Goal: Transaction & Acquisition: Purchase product/service

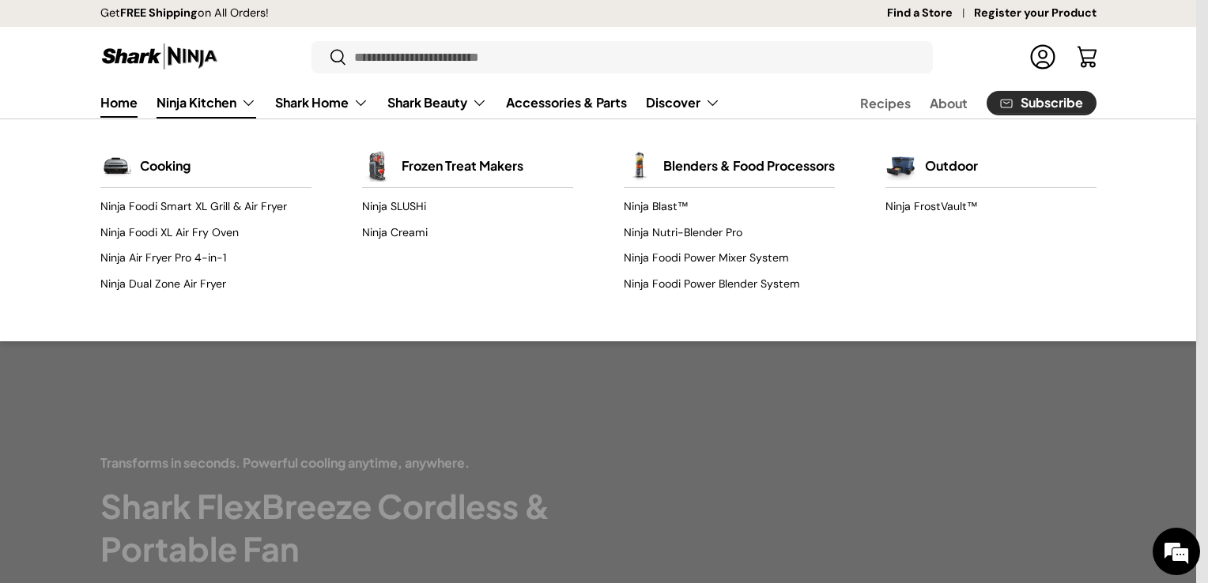
click at [218, 101] on link "Ninja Kitchen" at bounding box center [206, 103] width 100 height 32
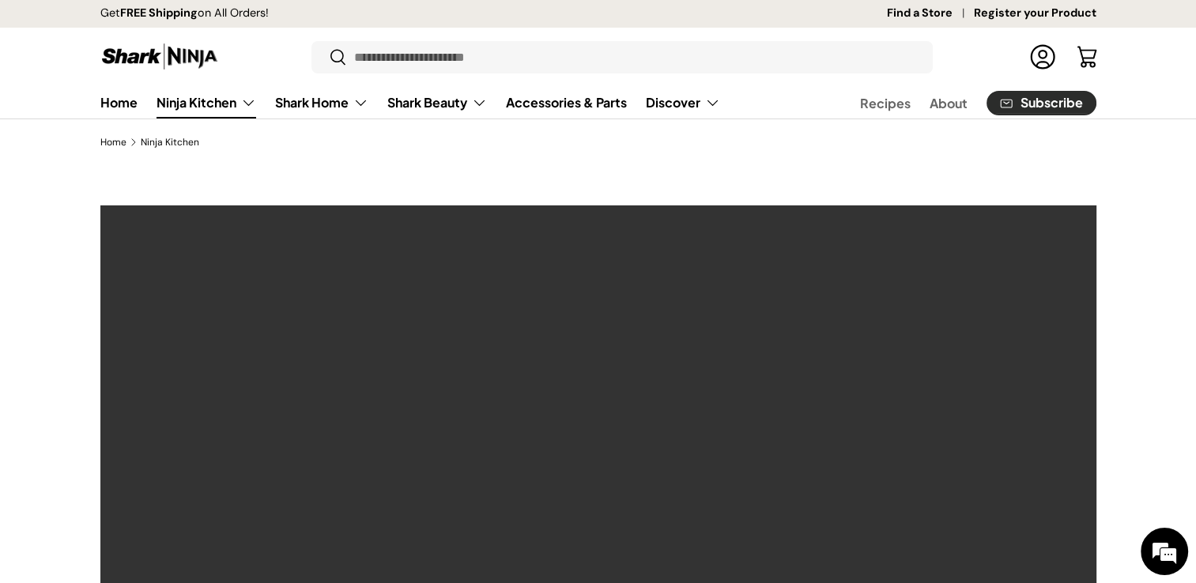
click at [218, 107] on link "Ninja Kitchen" at bounding box center [206, 103] width 100 height 32
click at [122, 93] on link "Home" at bounding box center [118, 102] width 37 height 31
click at [128, 104] on link "Home" at bounding box center [118, 102] width 37 height 31
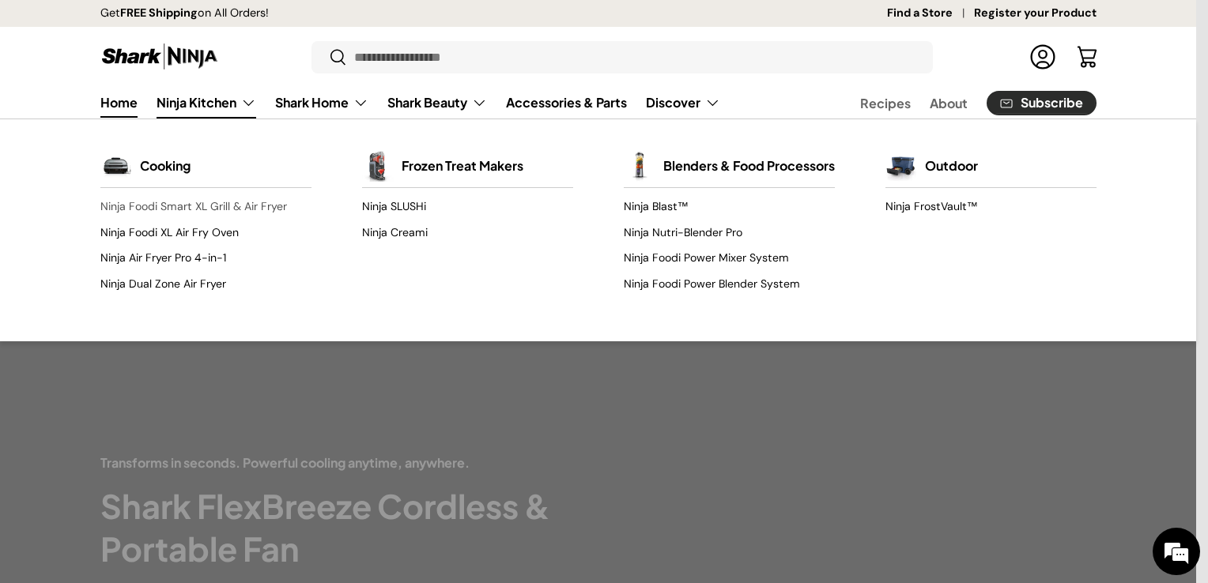
click at [228, 208] on link "Ninja Foodi Smart XL Grill & Air Fryer" at bounding box center [205, 206] width 211 height 25
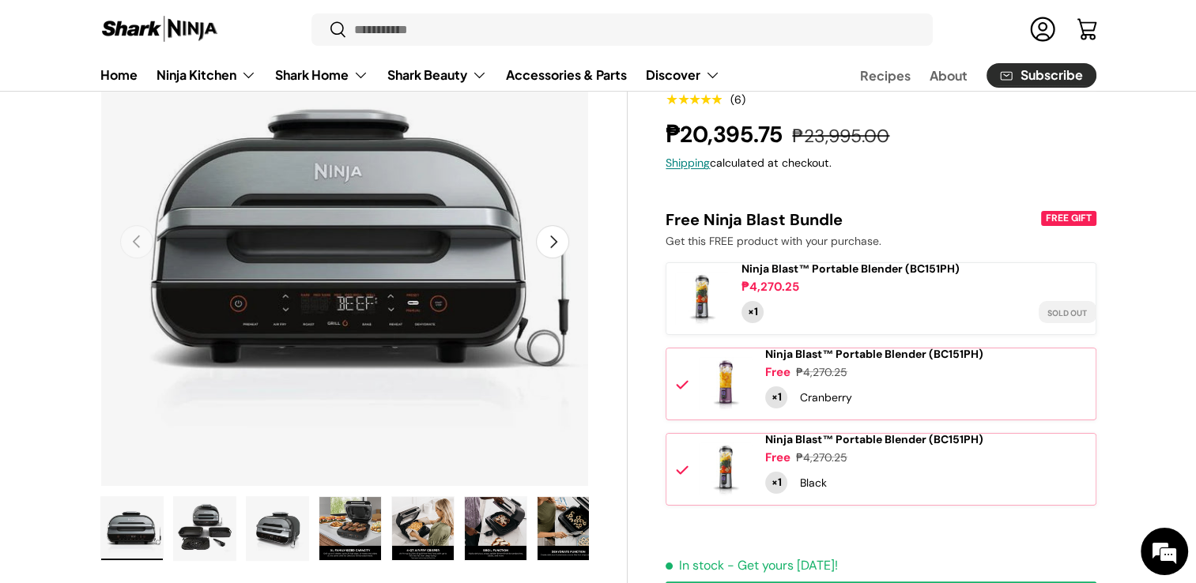
scroll to position [316, 0]
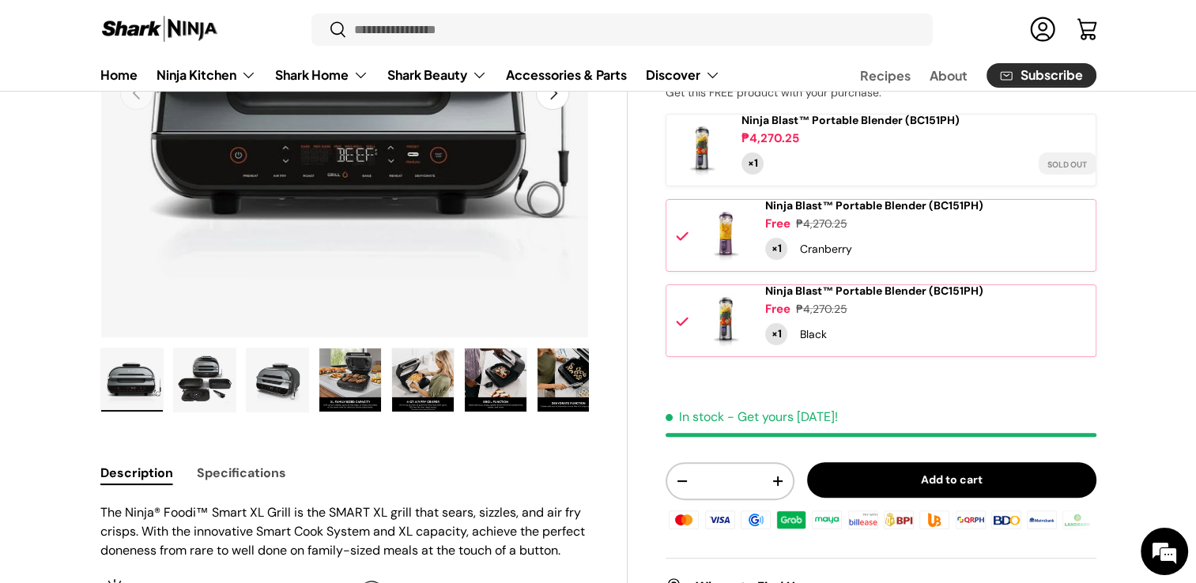
click at [350, 375] on img "Gallery Viewer" at bounding box center [350, 380] width 62 height 63
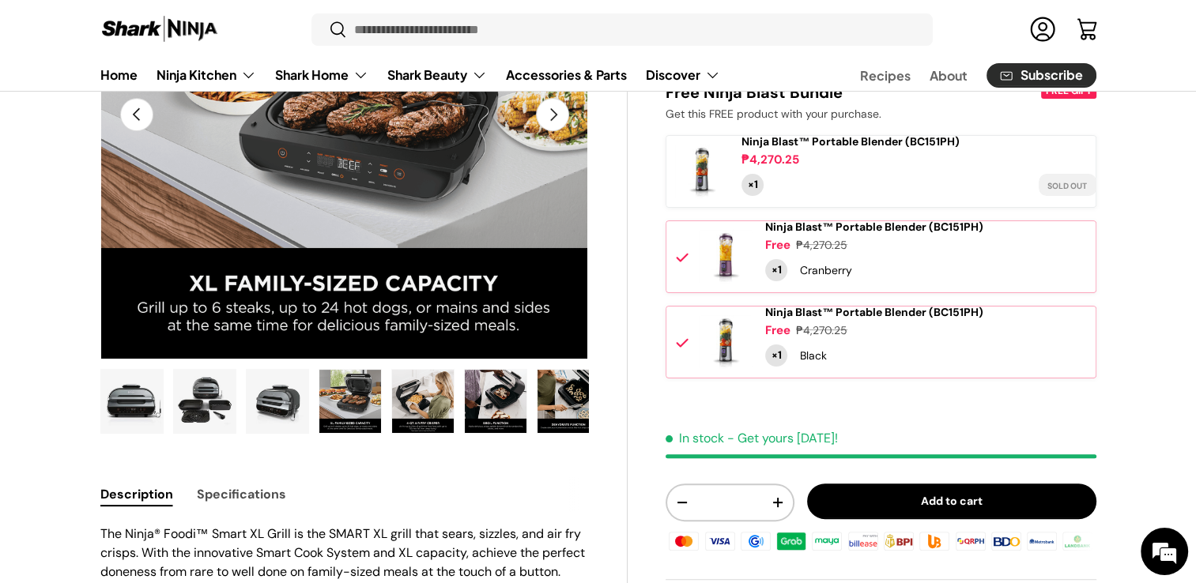
scroll to position [158, 0]
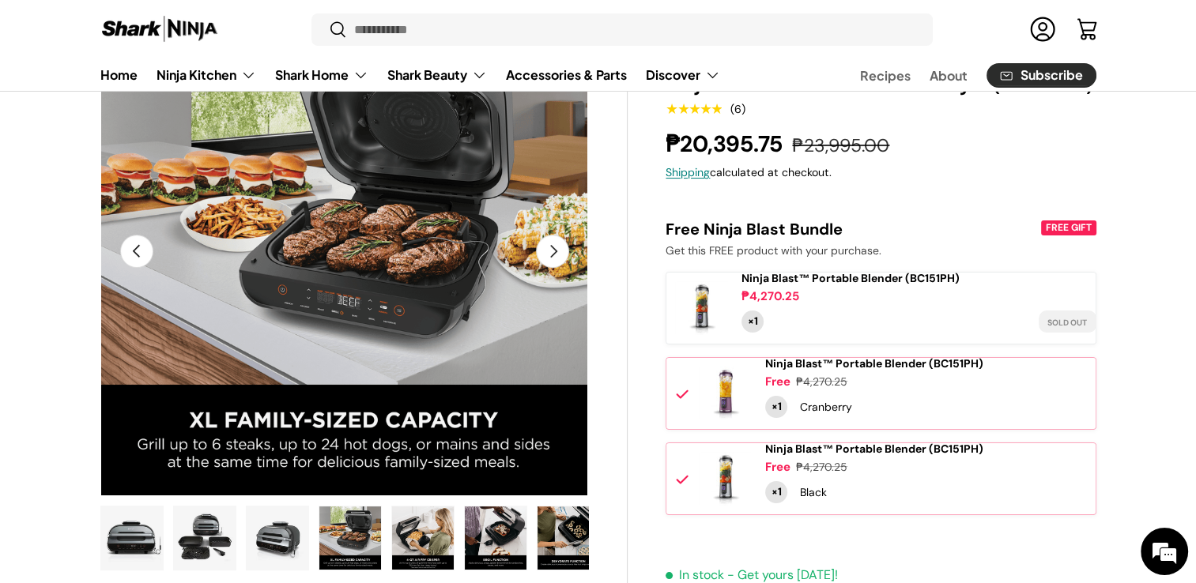
click at [395, 542] on img "Gallery Viewer" at bounding box center [423, 538] width 62 height 63
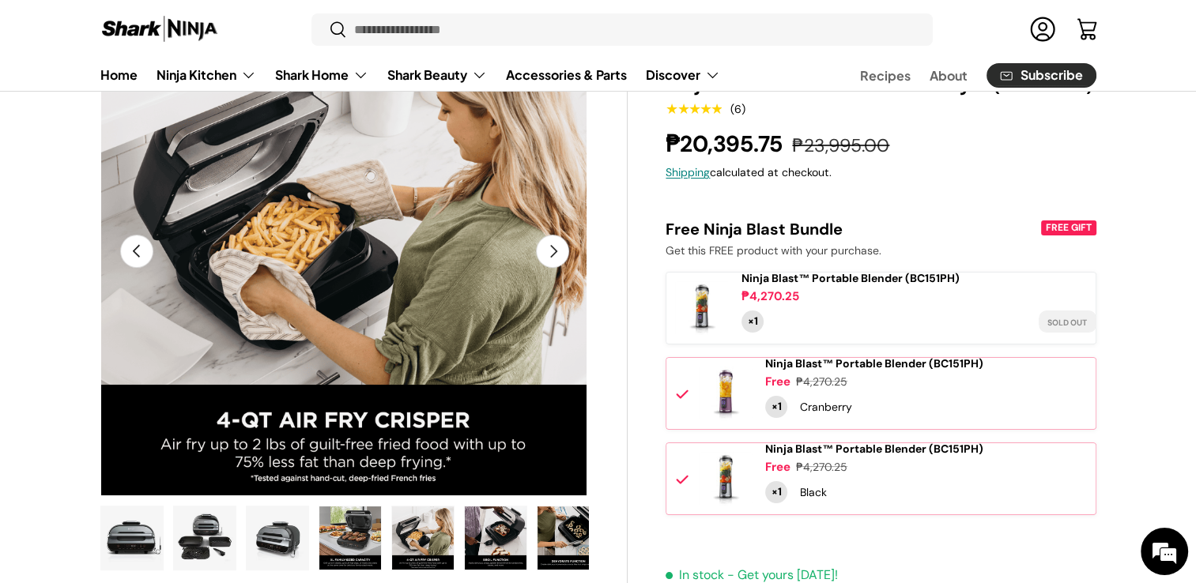
click at [474, 552] on img "Gallery Viewer" at bounding box center [496, 538] width 62 height 63
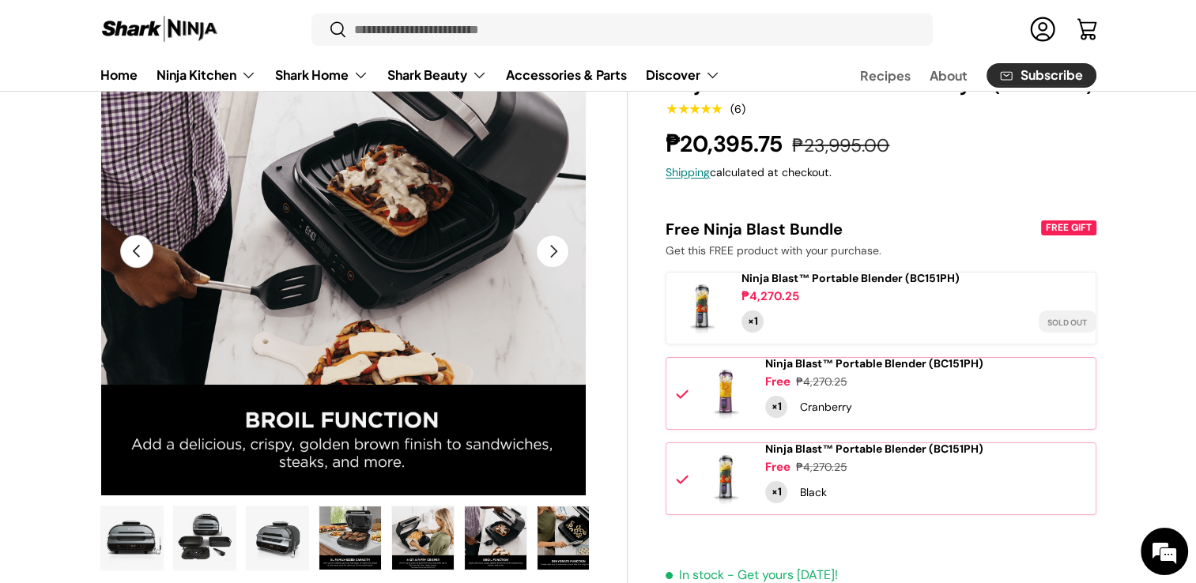
click at [544, 540] on img "Gallery Viewer" at bounding box center [568, 538] width 62 height 63
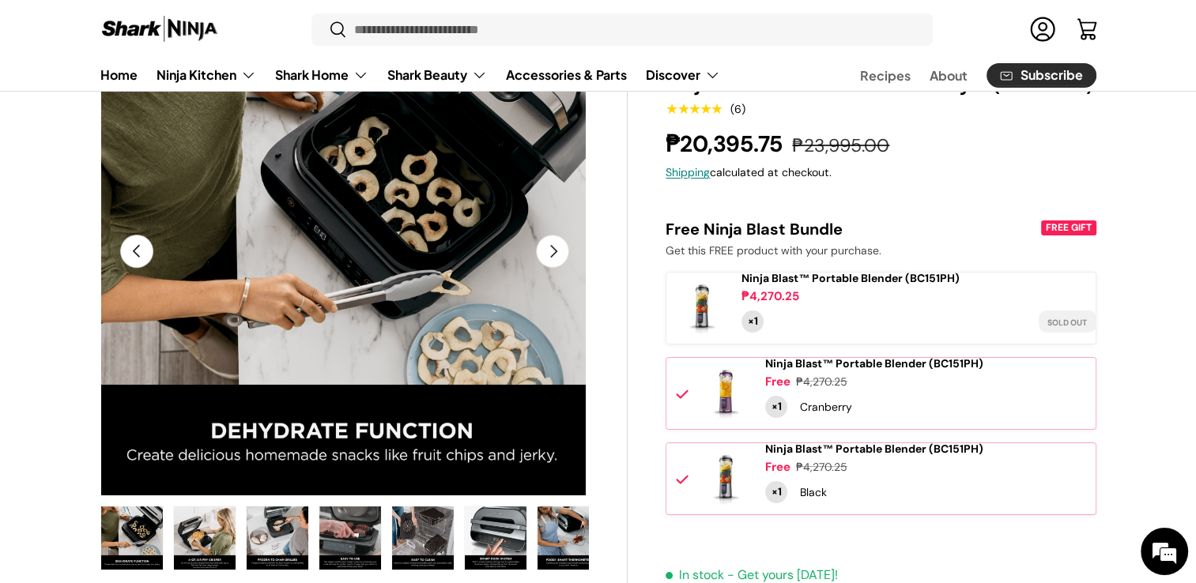
scroll to position [0, 0]
